Goal: Information Seeking & Learning: Check status

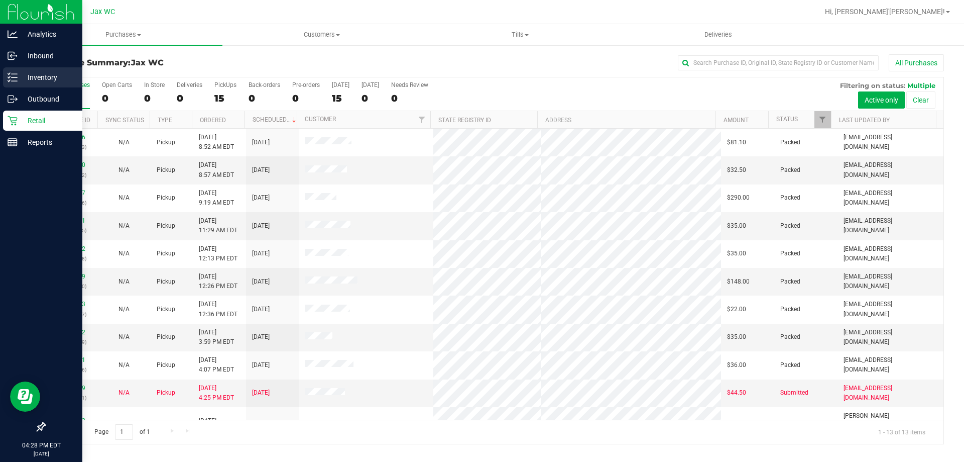
click at [58, 79] on p "Inventory" at bounding box center [48, 77] width 60 height 12
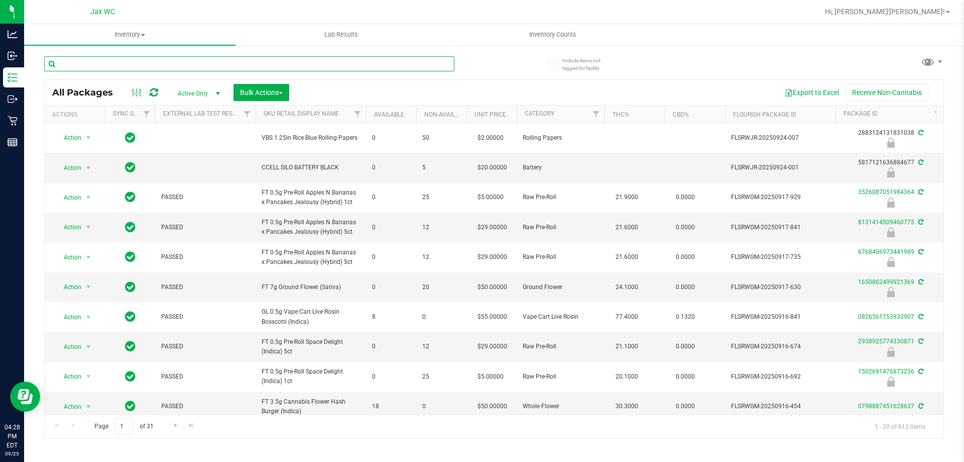
drag, startPoint x: 110, startPoint y: 60, endPoint x: 111, endPoint y: 54, distance: 6.6
click at [111, 54] on div at bounding box center [269, 63] width 450 height 32
type input "kief"
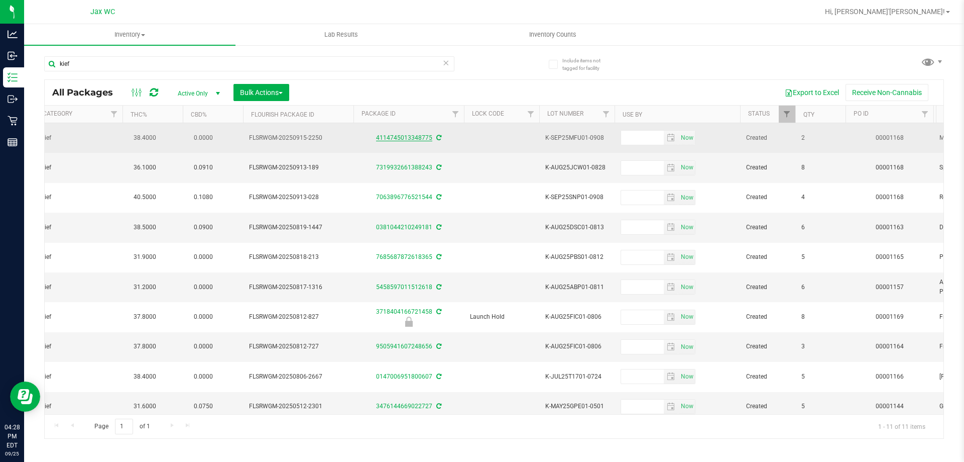
click at [405, 138] on link "4114745013348775" at bounding box center [404, 137] width 56 height 7
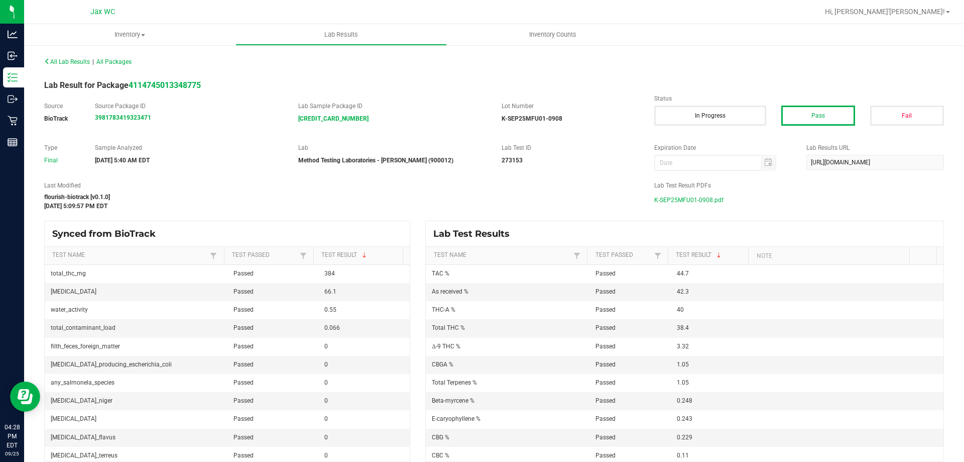
click at [666, 198] on span "K-SEP25MFU01-0908.pdf" at bounding box center [688, 199] width 69 height 15
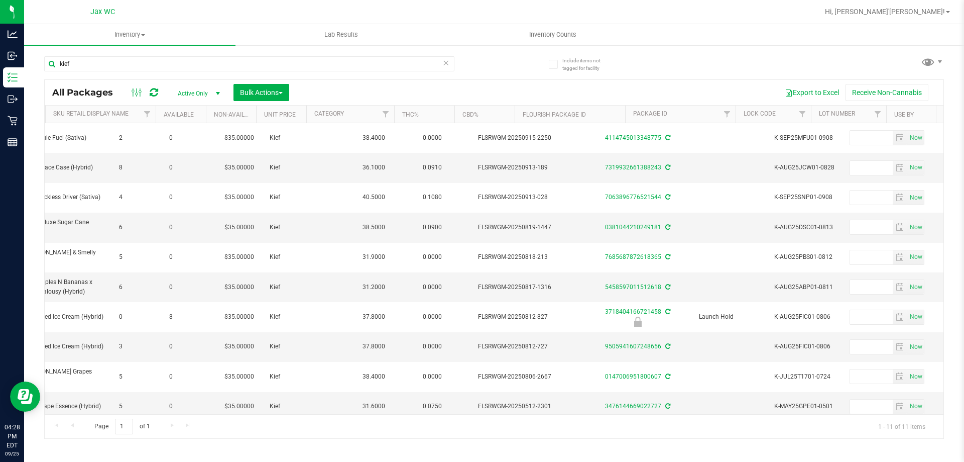
scroll to position [0, 253]
click at [617, 167] on link "7319932661388243" at bounding box center [633, 167] width 56 height 7
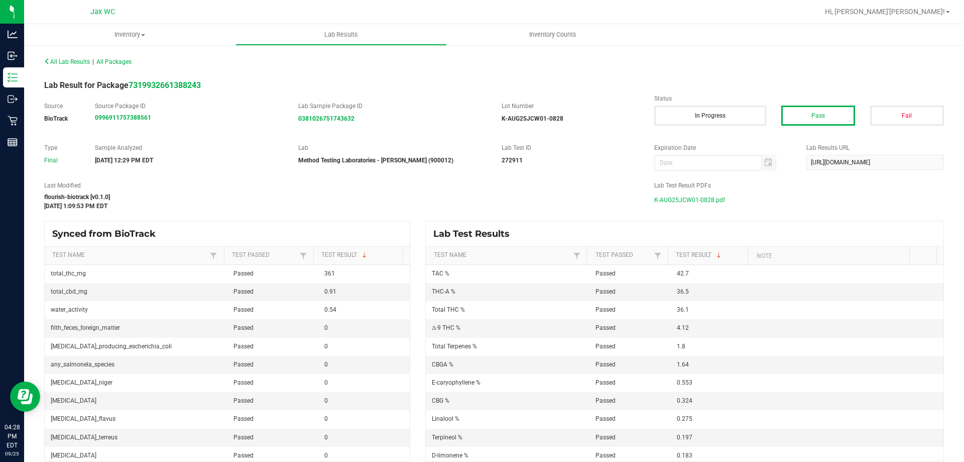
click at [684, 199] on span "K-AUG25JCW01-0828.pdf" at bounding box center [689, 199] width 71 height 15
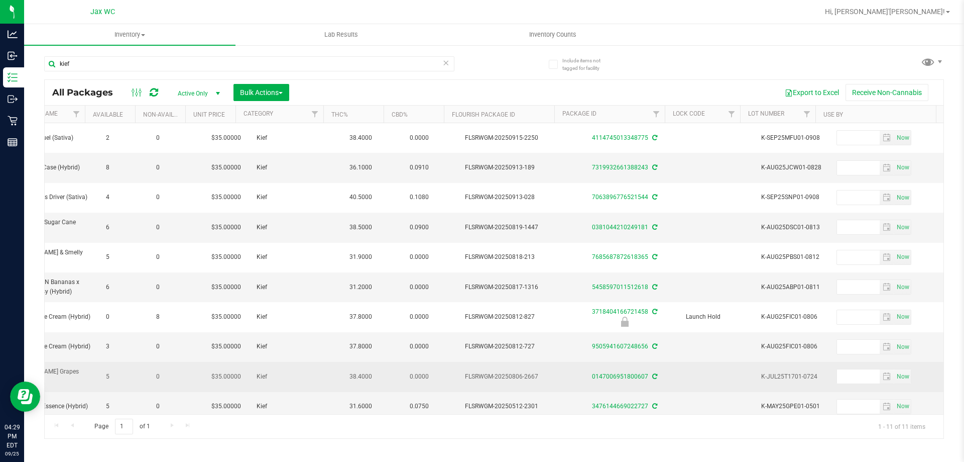
scroll to position [0, 284]
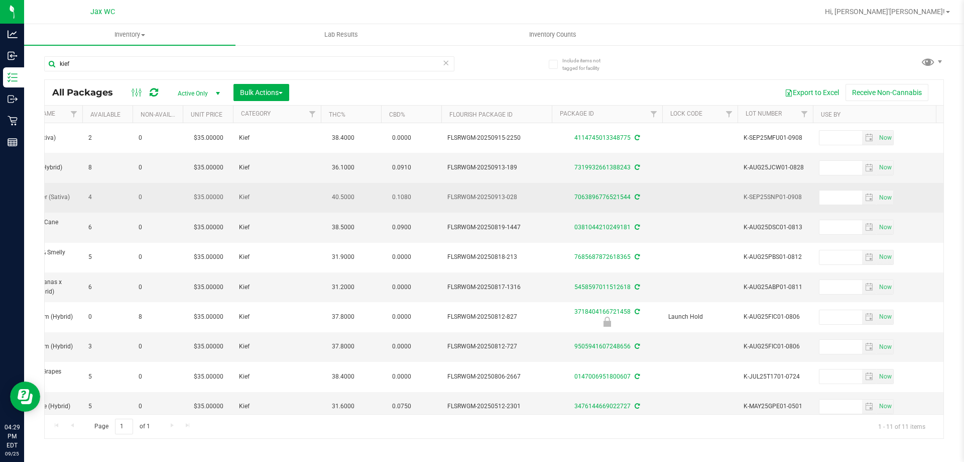
click at [615, 193] on div "7063896776521544" at bounding box center [606, 197] width 113 height 10
click at [616, 196] on link "7063896776521544" at bounding box center [602, 196] width 56 height 7
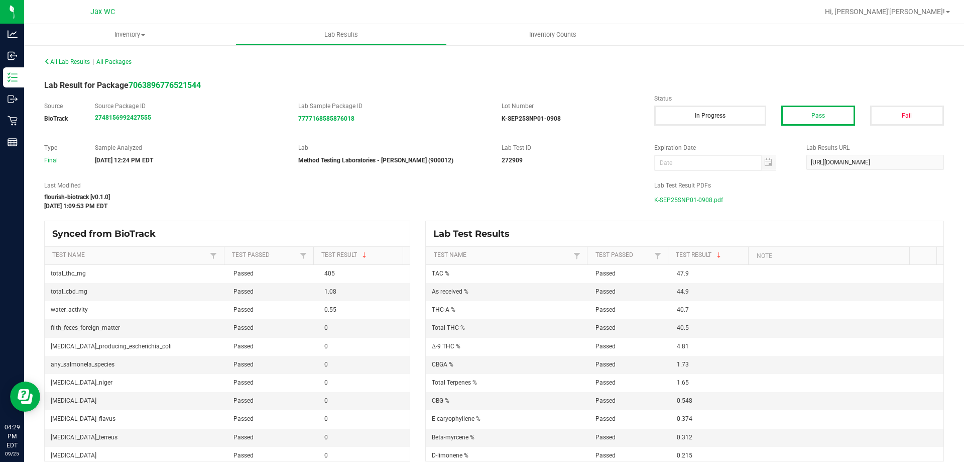
click at [698, 199] on span "K-SEP25SNP01-0908.pdf" at bounding box center [688, 199] width 69 height 15
click at [673, 199] on span "K-SEP25SNP01-0908.pdf" at bounding box center [688, 199] width 69 height 15
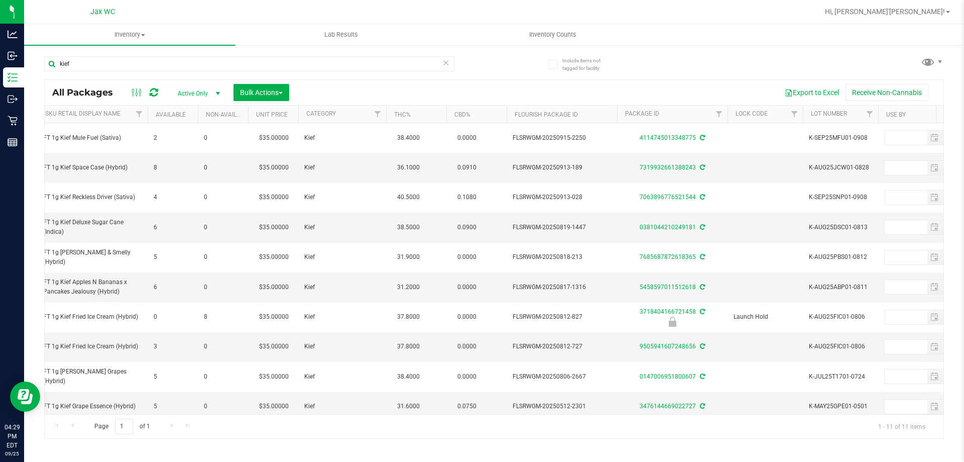
scroll to position [0, 258]
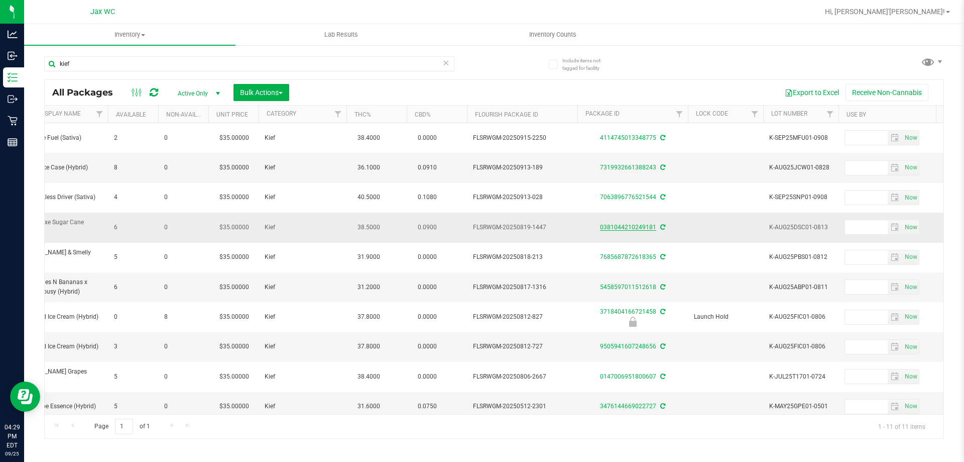
click at [617, 226] on link "0381044210249181" at bounding box center [628, 226] width 56 height 7
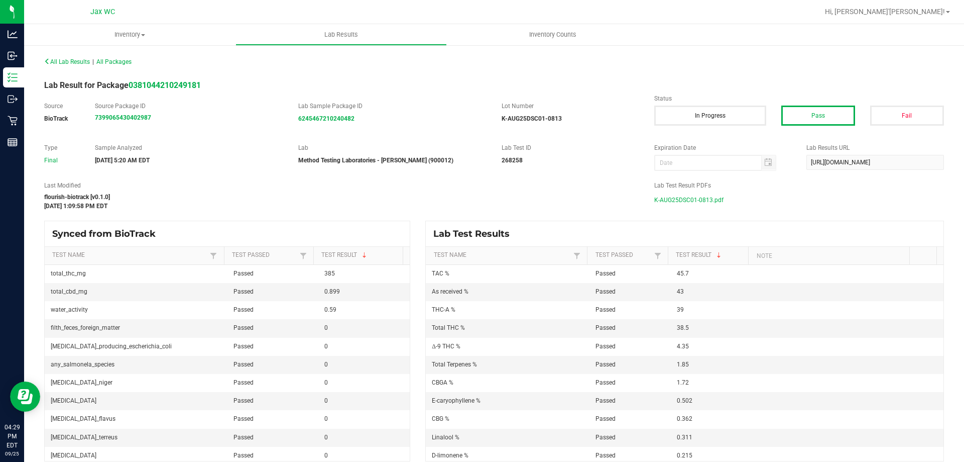
click at [690, 200] on span "K-AUG25DSC01-0813.pdf" at bounding box center [688, 199] width 69 height 15
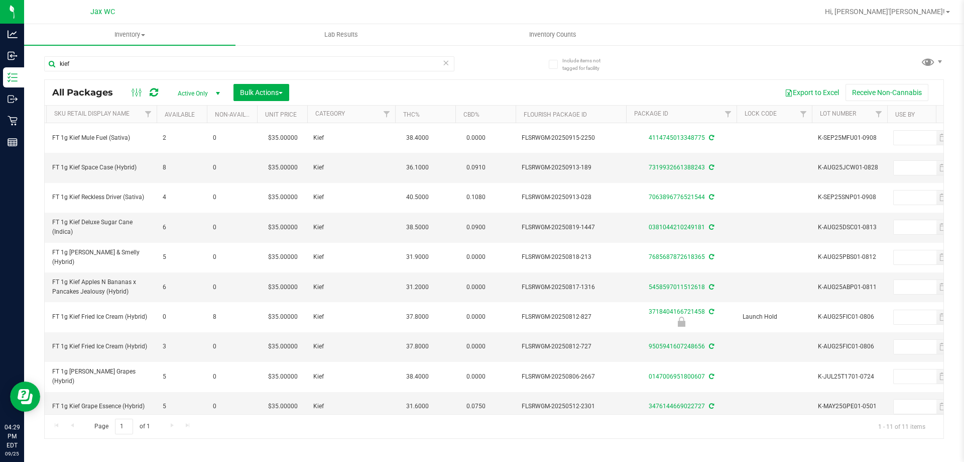
scroll to position [0, 285]
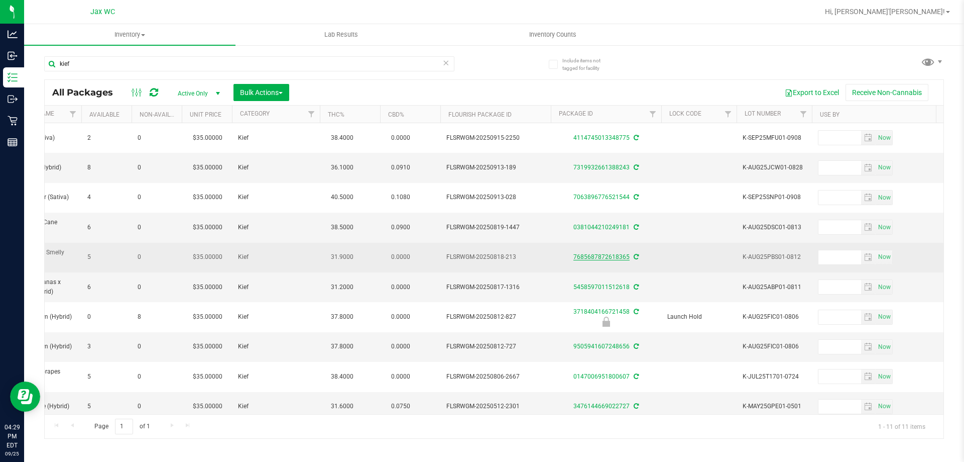
click at [602, 259] on link "7685687872618365" at bounding box center [601, 256] width 56 height 7
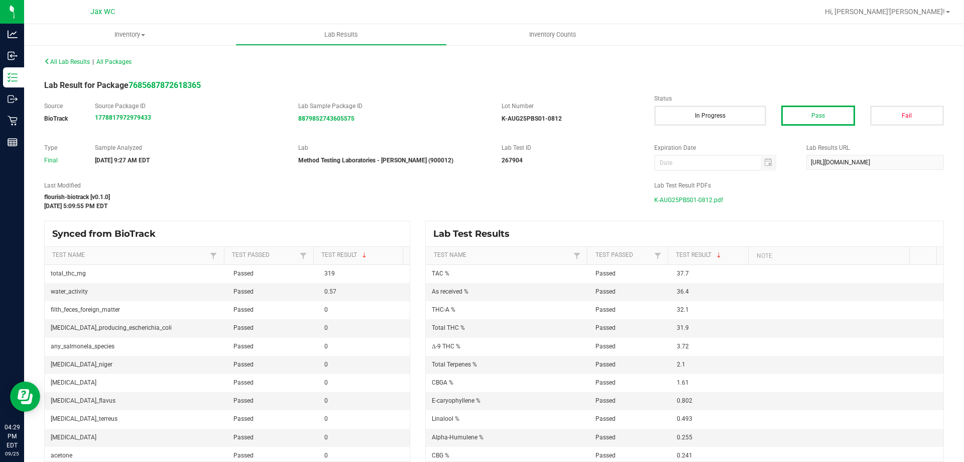
click at [677, 196] on span "K-AUG25PBS01-0812.pdf" at bounding box center [688, 199] width 69 height 15
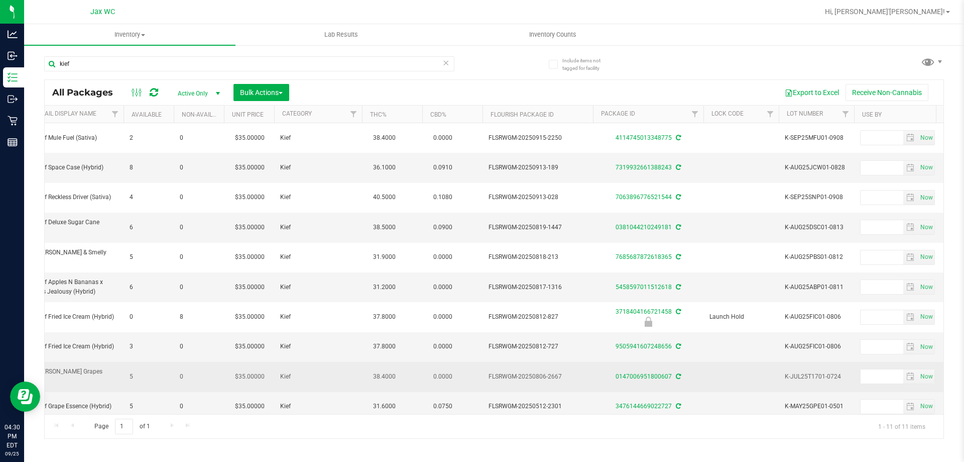
scroll to position [0, 255]
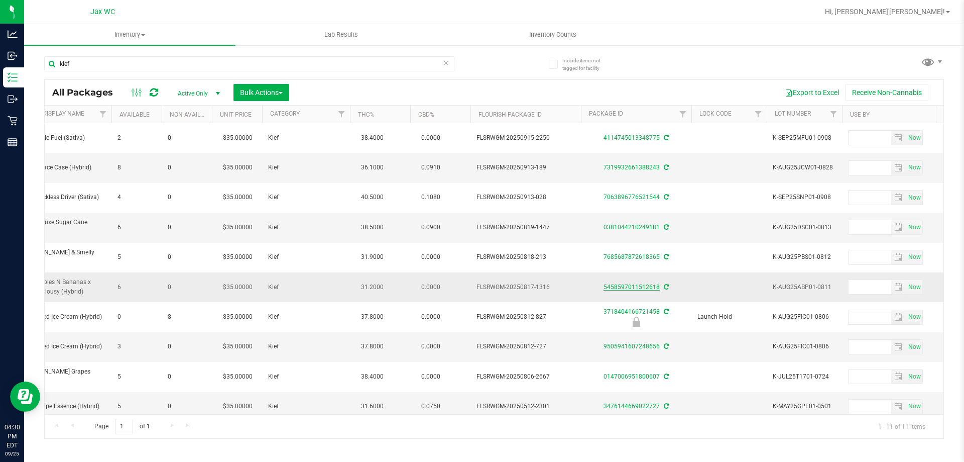
click at [630, 286] on link "5458597011512618" at bounding box center [632, 286] width 56 height 7
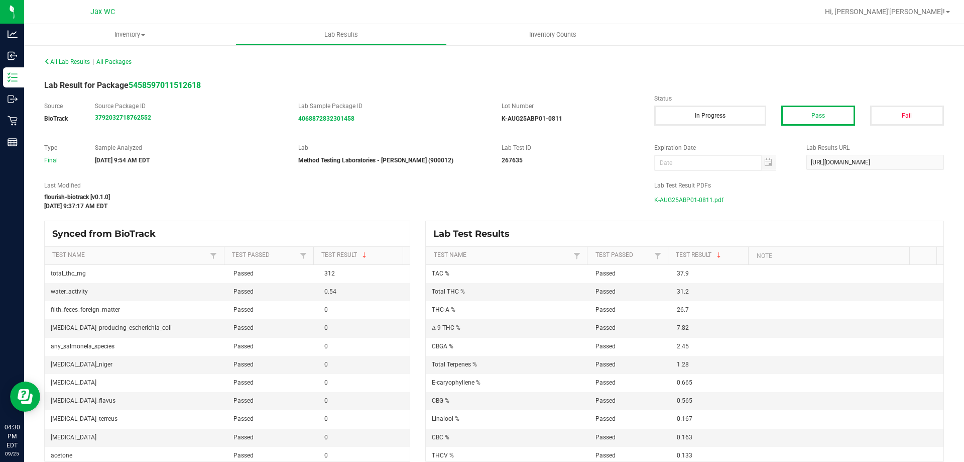
click at [690, 196] on span "K-AUG25ABP01-0811.pdf" at bounding box center [688, 199] width 69 height 15
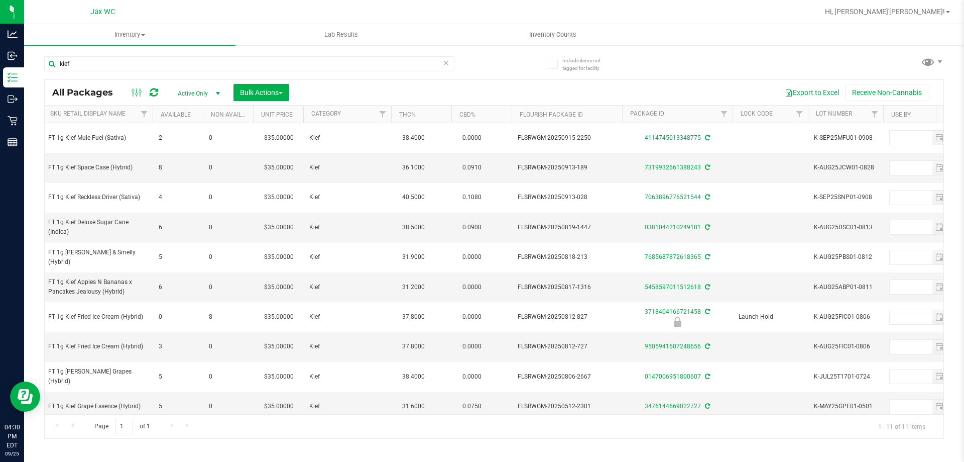
scroll to position [0, 287]
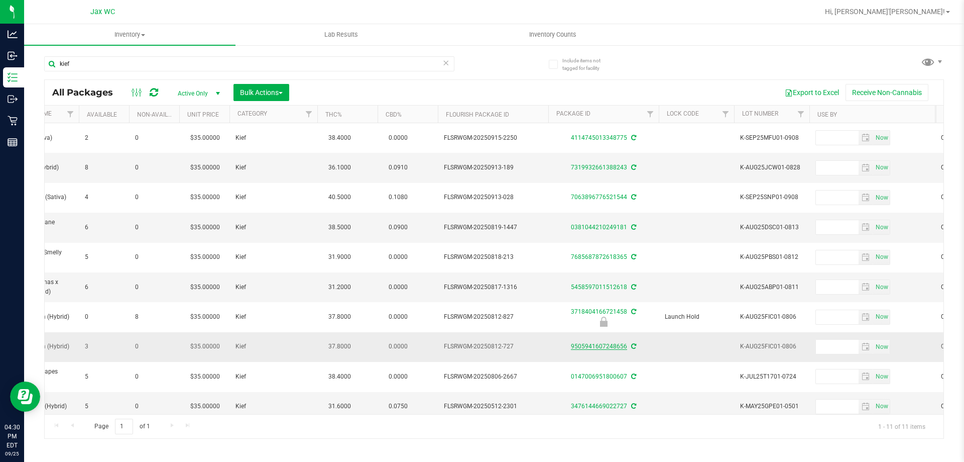
click at [587, 349] on link "9505941607248656" at bounding box center [599, 345] width 56 height 7
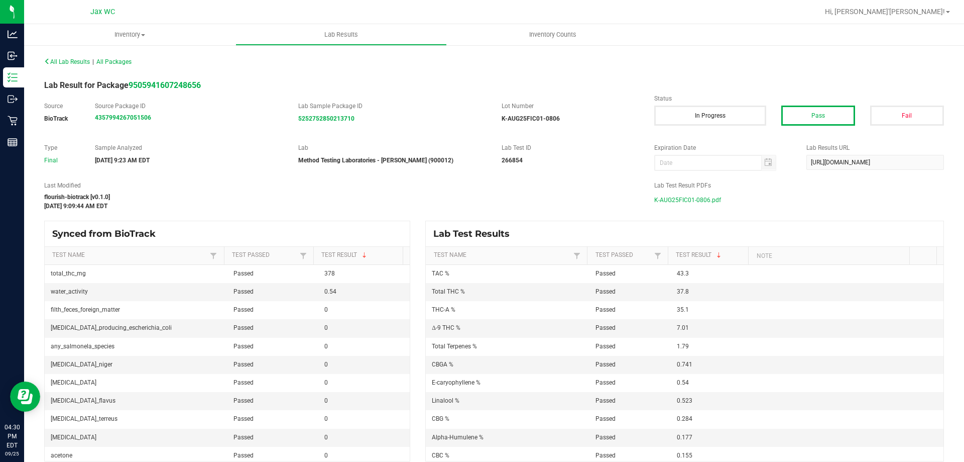
click at [697, 198] on span "K-AUG25FIC01-0806.pdf" at bounding box center [687, 199] width 67 height 15
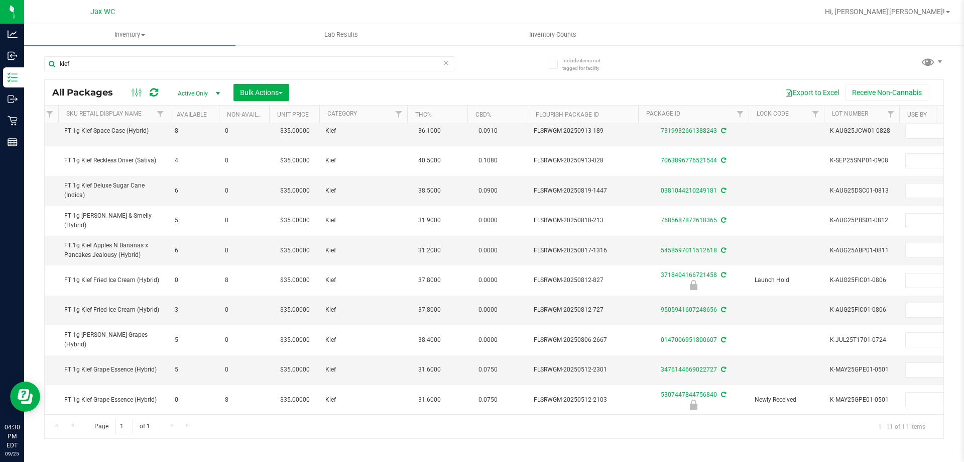
scroll to position [44, 207]
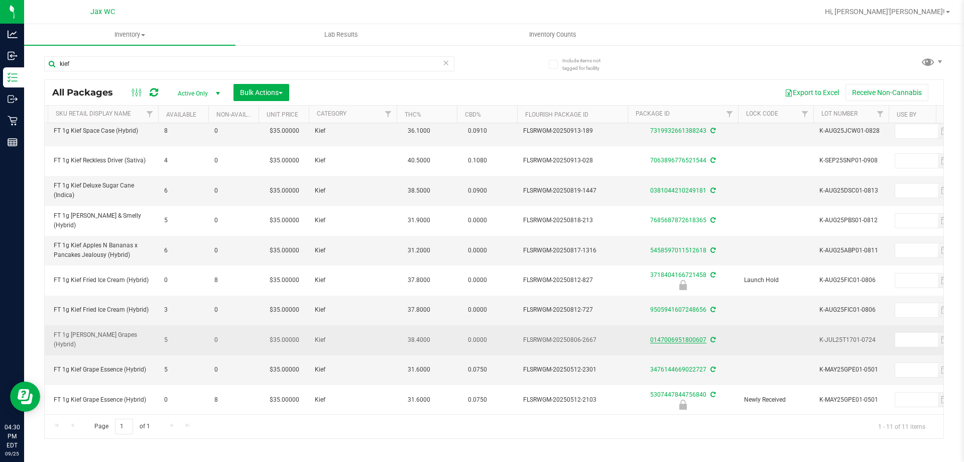
click at [662, 336] on link "0147006951800607" at bounding box center [678, 339] width 56 height 7
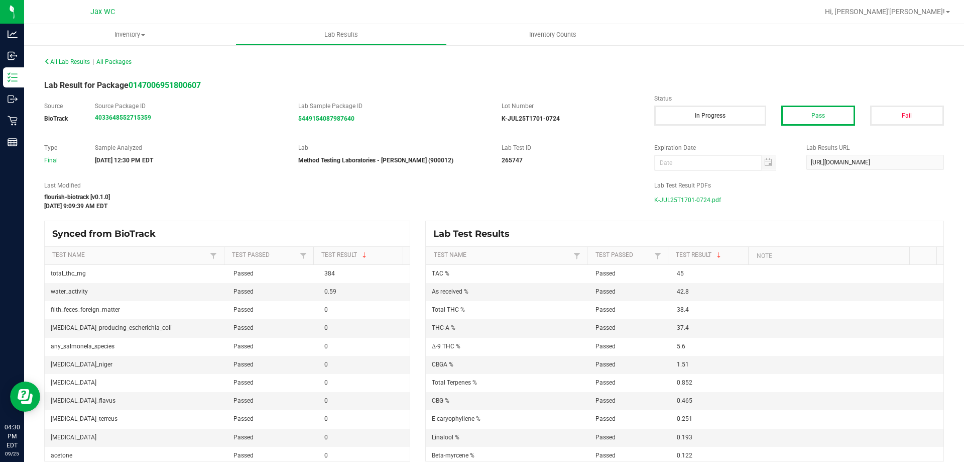
click at [687, 197] on span "K-JUL25T1701-0724.pdf" at bounding box center [687, 199] width 67 height 15
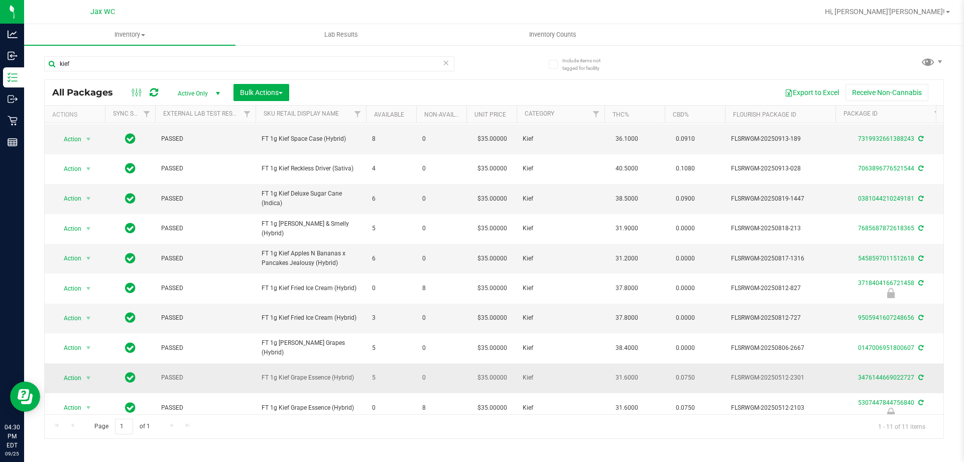
scroll to position [44, 0]
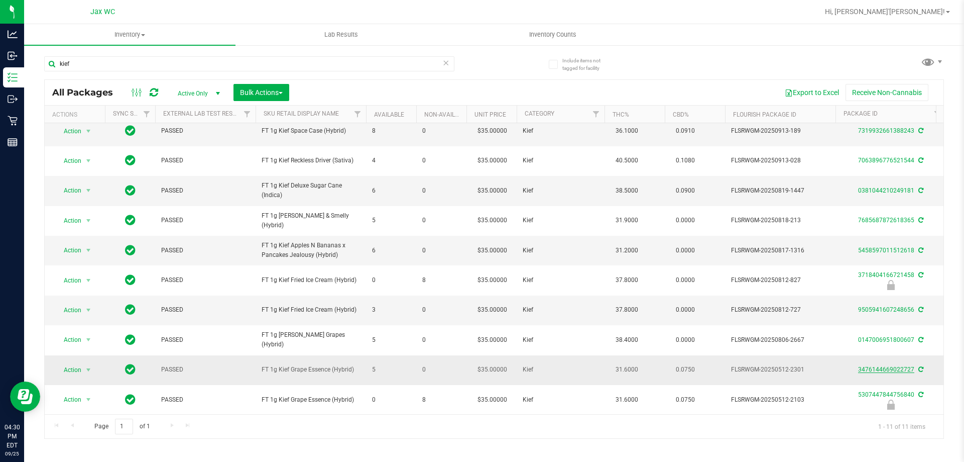
click at [887, 366] on link "3476144669022727" at bounding box center [886, 369] width 56 height 7
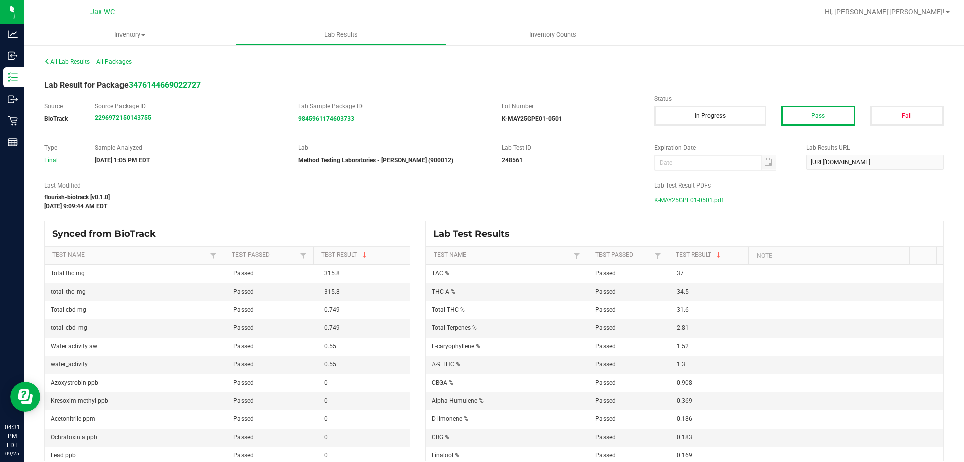
click at [667, 198] on span "K-MAY25GPE01-0501.pdf" at bounding box center [688, 199] width 69 height 15
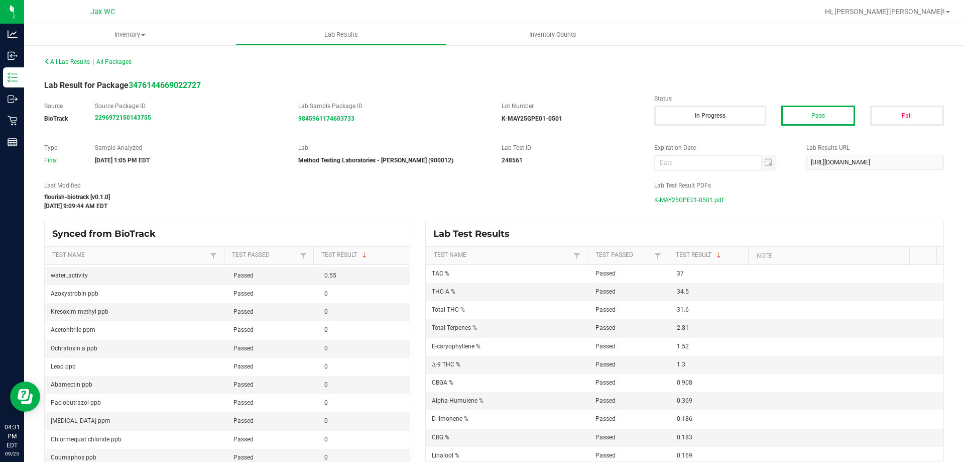
scroll to position [50, 0]
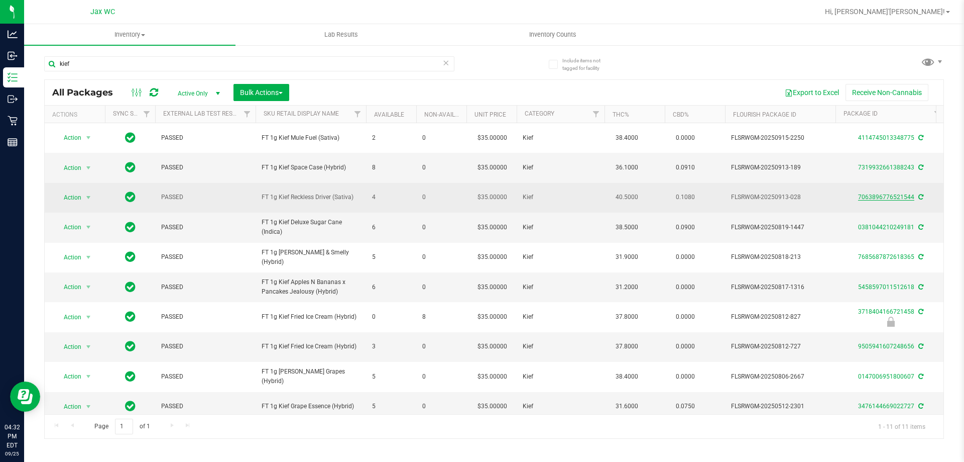
click at [864, 197] on link "7063896776521544" at bounding box center [886, 196] width 56 height 7
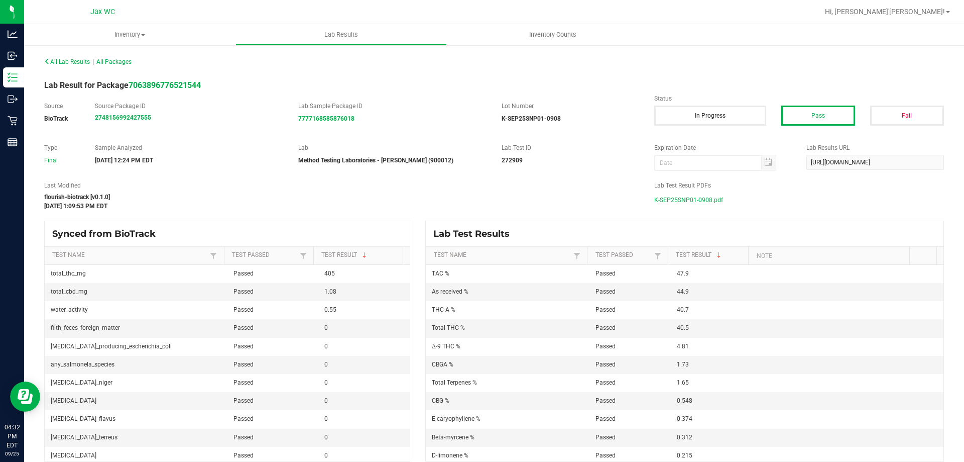
click at [683, 202] on span "K-SEP25SNP01-0908.pdf" at bounding box center [688, 199] width 69 height 15
